Goal: Communication & Community: Ask a question

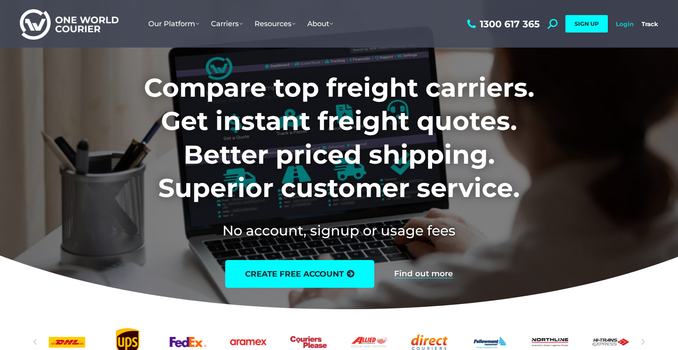
click at [626, 25] on link "Login" at bounding box center [625, 24] width 18 height 8
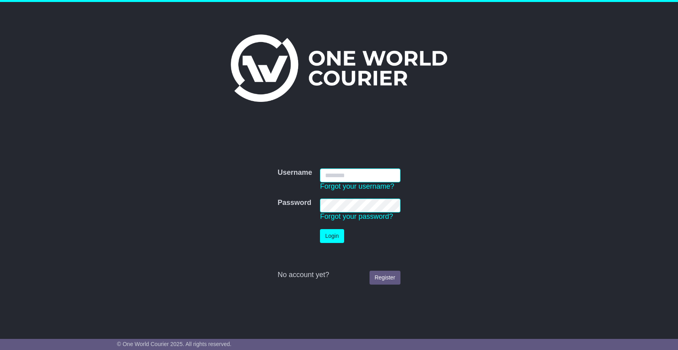
type input "**********"
click at [331, 238] on button "Login" at bounding box center [332, 236] width 24 height 14
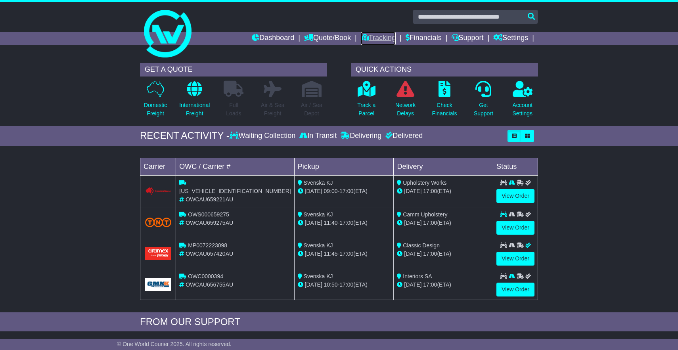
click at [370, 38] on link "Tracking" at bounding box center [378, 38] width 35 height 13
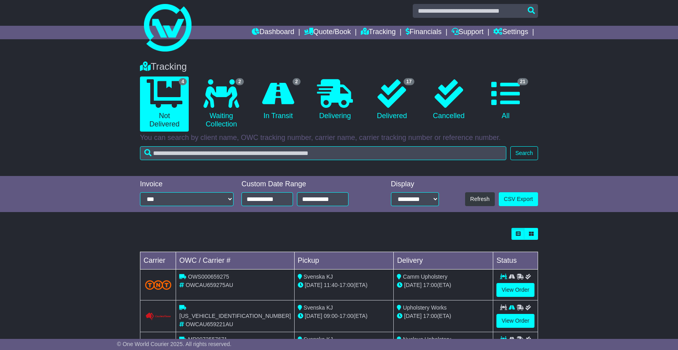
scroll to position [5, 0]
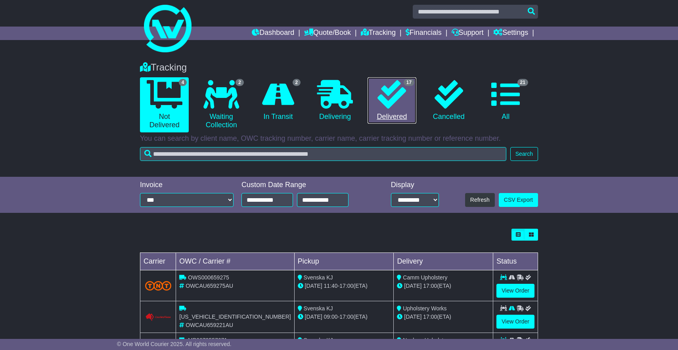
click at [391, 110] on link "17 Delivered" at bounding box center [392, 100] width 49 height 47
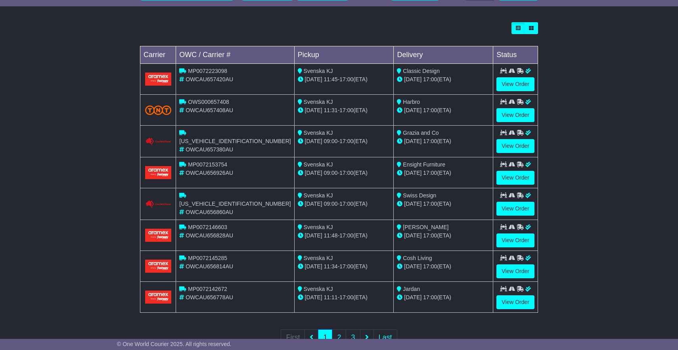
scroll to position [236, 0]
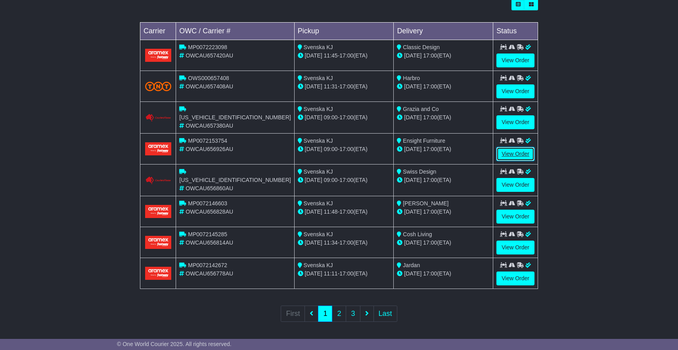
click at [518, 156] on link "View Order" at bounding box center [515, 154] width 38 height 14
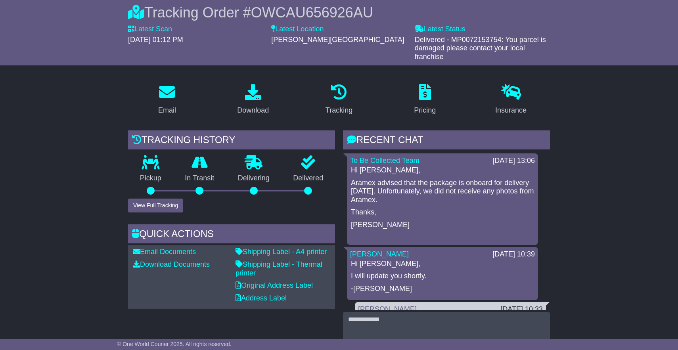
scroll to position [1, 0]
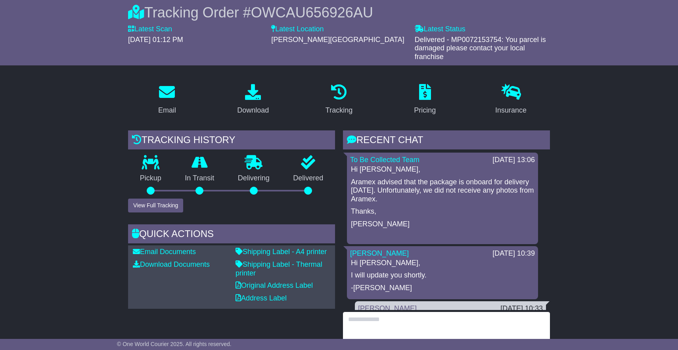
click at [358, 317] on textarea at bounding box center [446, 329] width 207 height 34
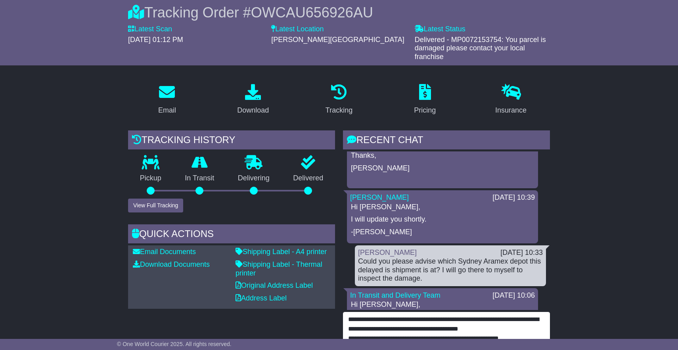
scroll to position [56, 0]
click at [449, 312] on textarea "**********" at bounding box center [446, 329] width 207 height 34
click at [458, 312] on textarea "**********" at bounding box center [446, 329] width 207 height 34
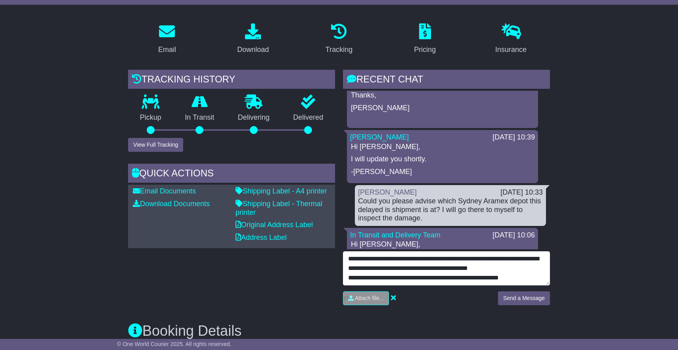
scroll to position [150, 0]
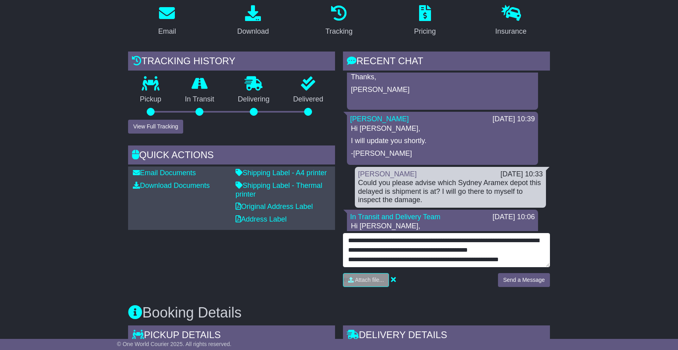
type textarea "**********"
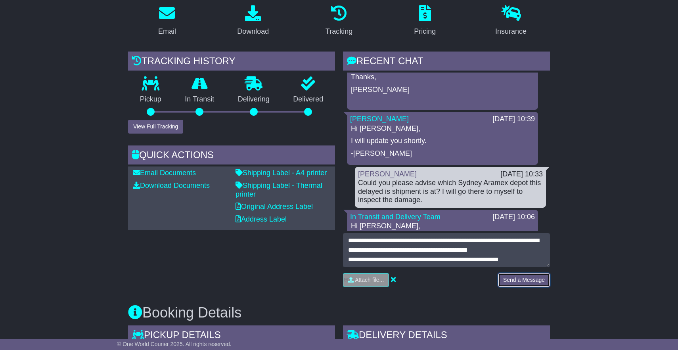
click at [532, 273] on button "Send a Message" at bounding box center [524, 280] width 52 height 14
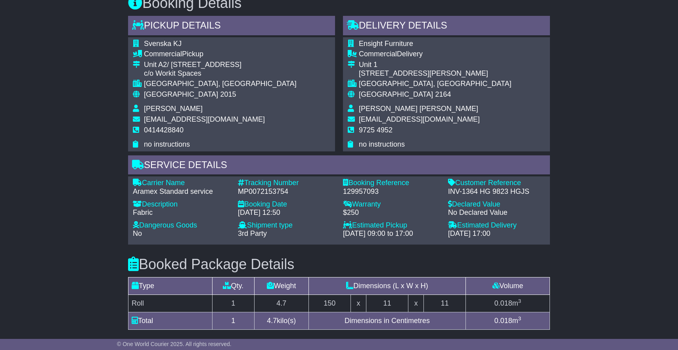
scroll to position [463, 0]
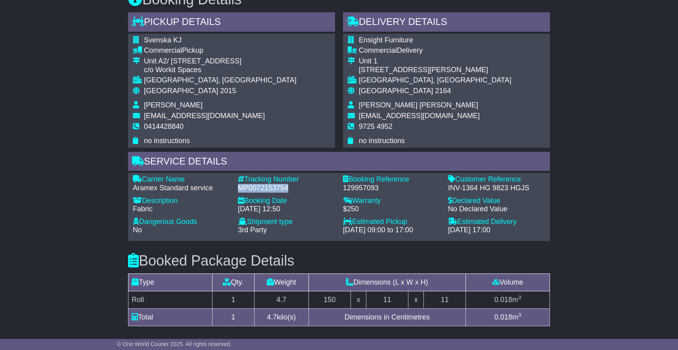
drag, startPoint x: 238, startPoint y: 179, endPoint x: 289, endPoint y: 184, distance: 50.5
click at [289, 184] on div "Carrier Name - Aramex Standard service Description - Fabric Tracking Number - M…" at bounding box center [339, 206] width 420 height 63
copy div "MP0072153754"
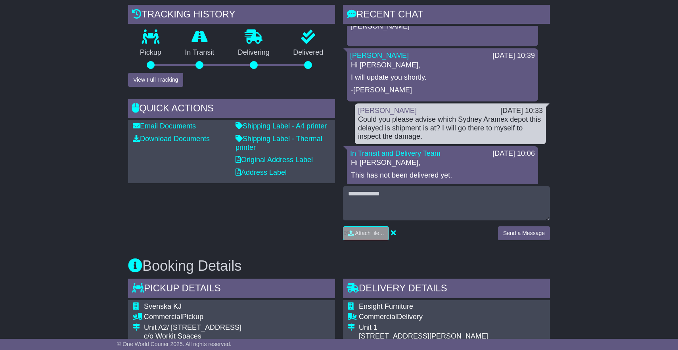
scroll to position [200, 0]
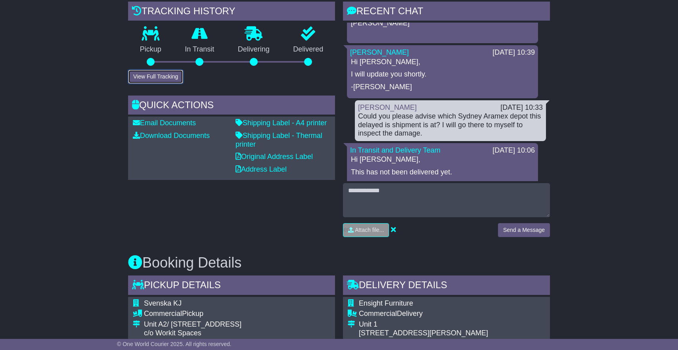
click at [148, 70] on button "View Full Tracking" at bounding box center [155, 77] width 55 height 14
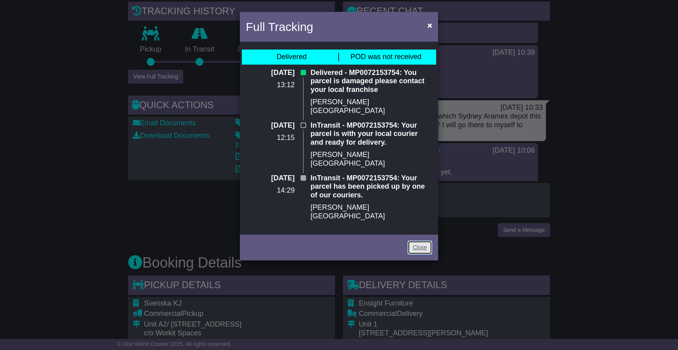
click at [418, 241] on link "Close" at bounding box center [420, 248] width 25 height 14
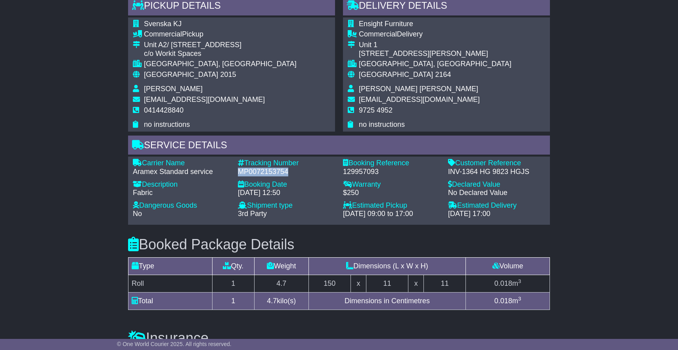
scroll to position [473, 0]
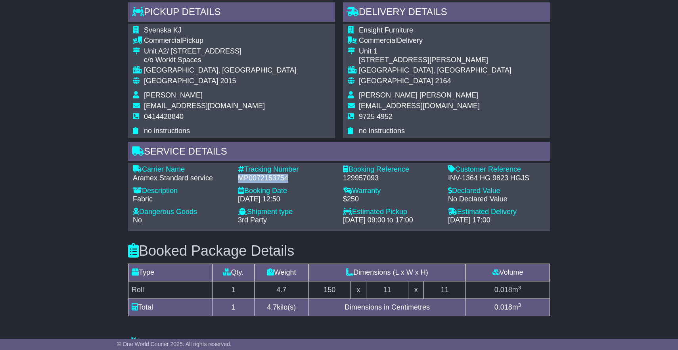
copy div "MP0072153754"
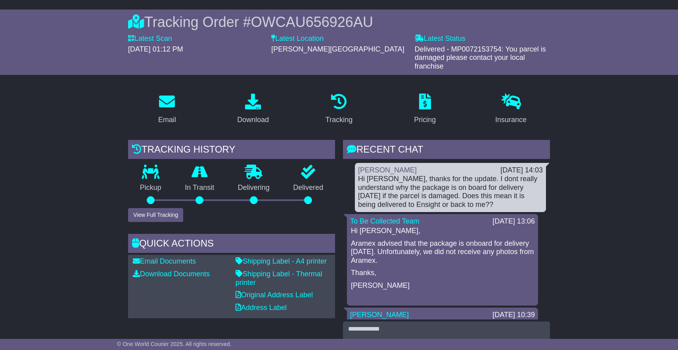
scroll to position [59, 0]
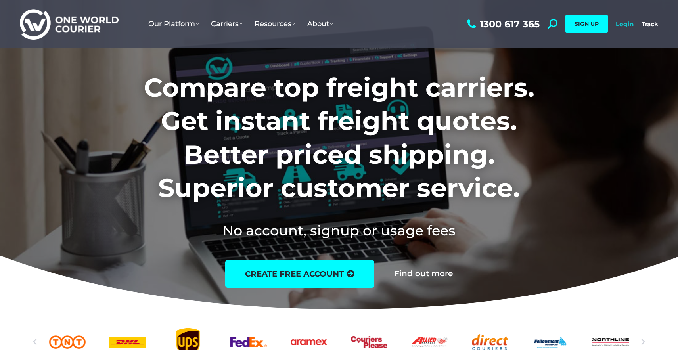
click at [632, 25] on link "Login" at bounding box center [625, 24] width 18 height 8
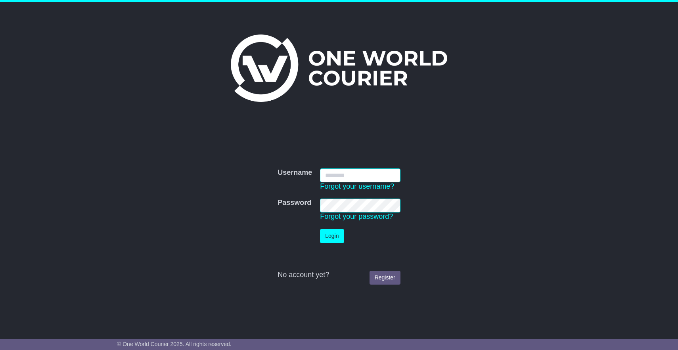
click at [336, 175] on input "Username" at bounding box center [360, 176] width 80 height 14
type input "**********"
click at [332, 240] on button "Login" at bounding box center [332, 236] width 24 height 14
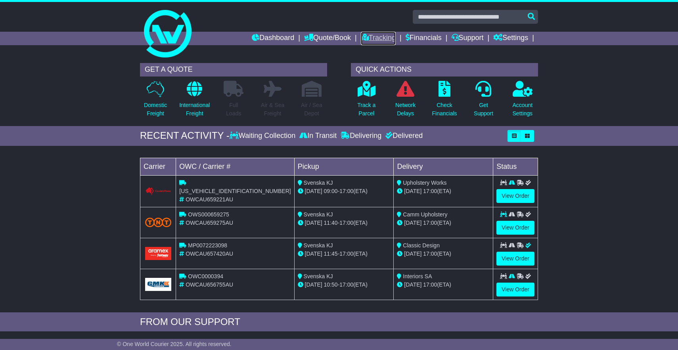
click at [378, 40] on link "Tracking" at bounding box center [378, 38] width 35 height 13
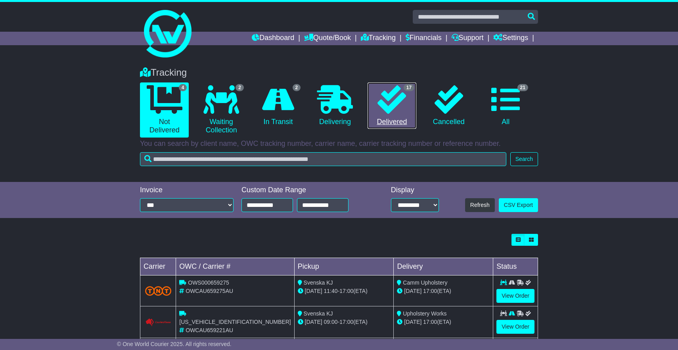
click at [396, 120] on link "17 Delivered" at bounding box center [392, 105] width 49 height 47
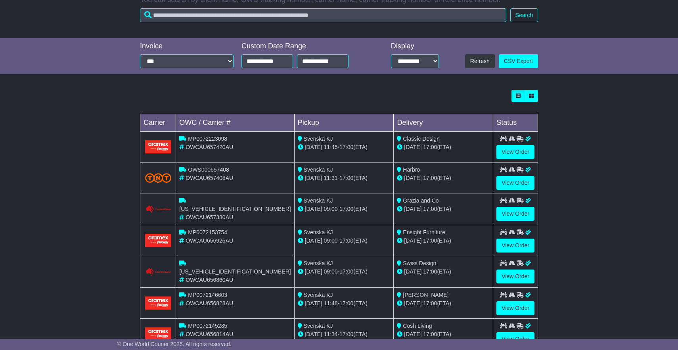
scroll to position [151, 0]
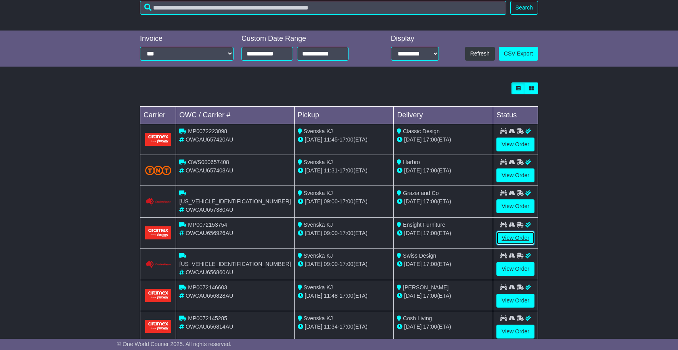
click at [509, 240] on link "View Order" at bounding box center [515, 238] width 38 height 14
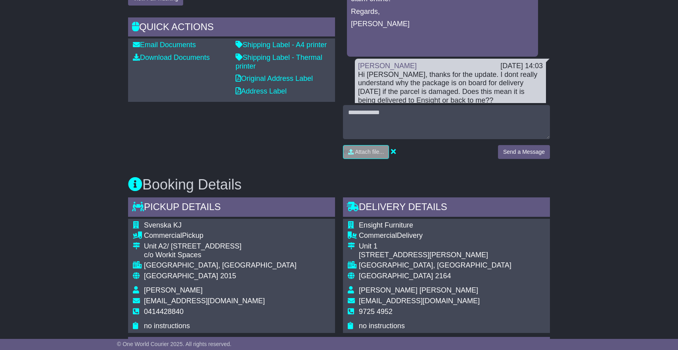
scroll to position [278, 0]
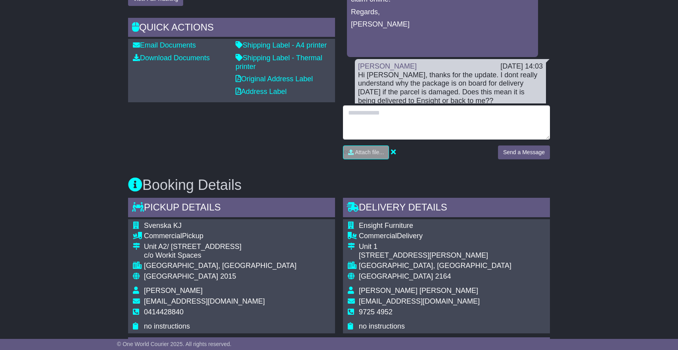
click at [364, 107] on textarea at bounding box center [446, 122] width 207 height 34
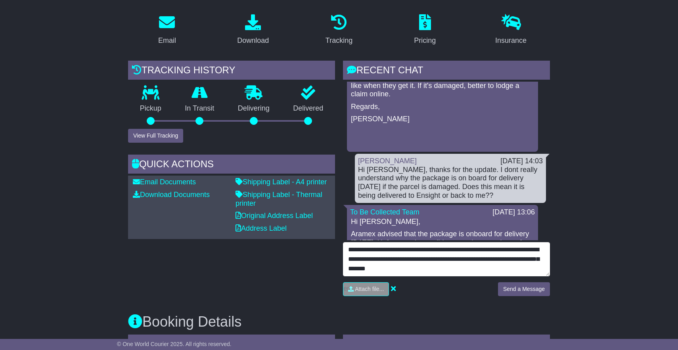
scroll to position [100, 0]
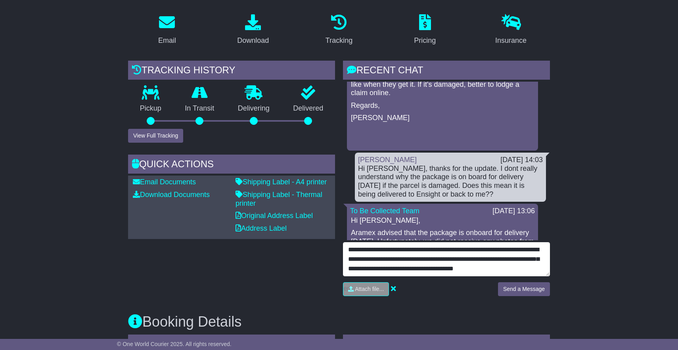
type textarea "**********"
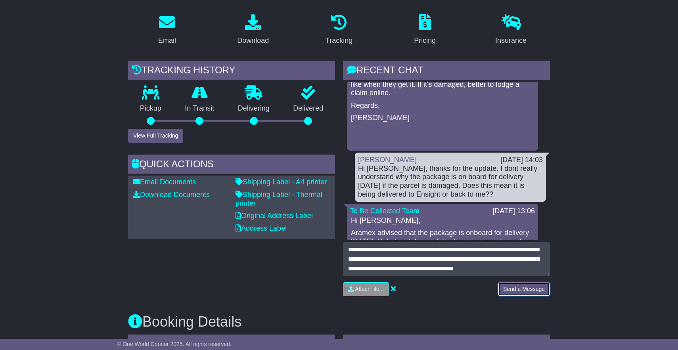
click at [527, 282] on button "Send a Message" at bounding box center [524, 289] width 52 height 14
